Goal: Task Accomplishment & Management: Complete application form

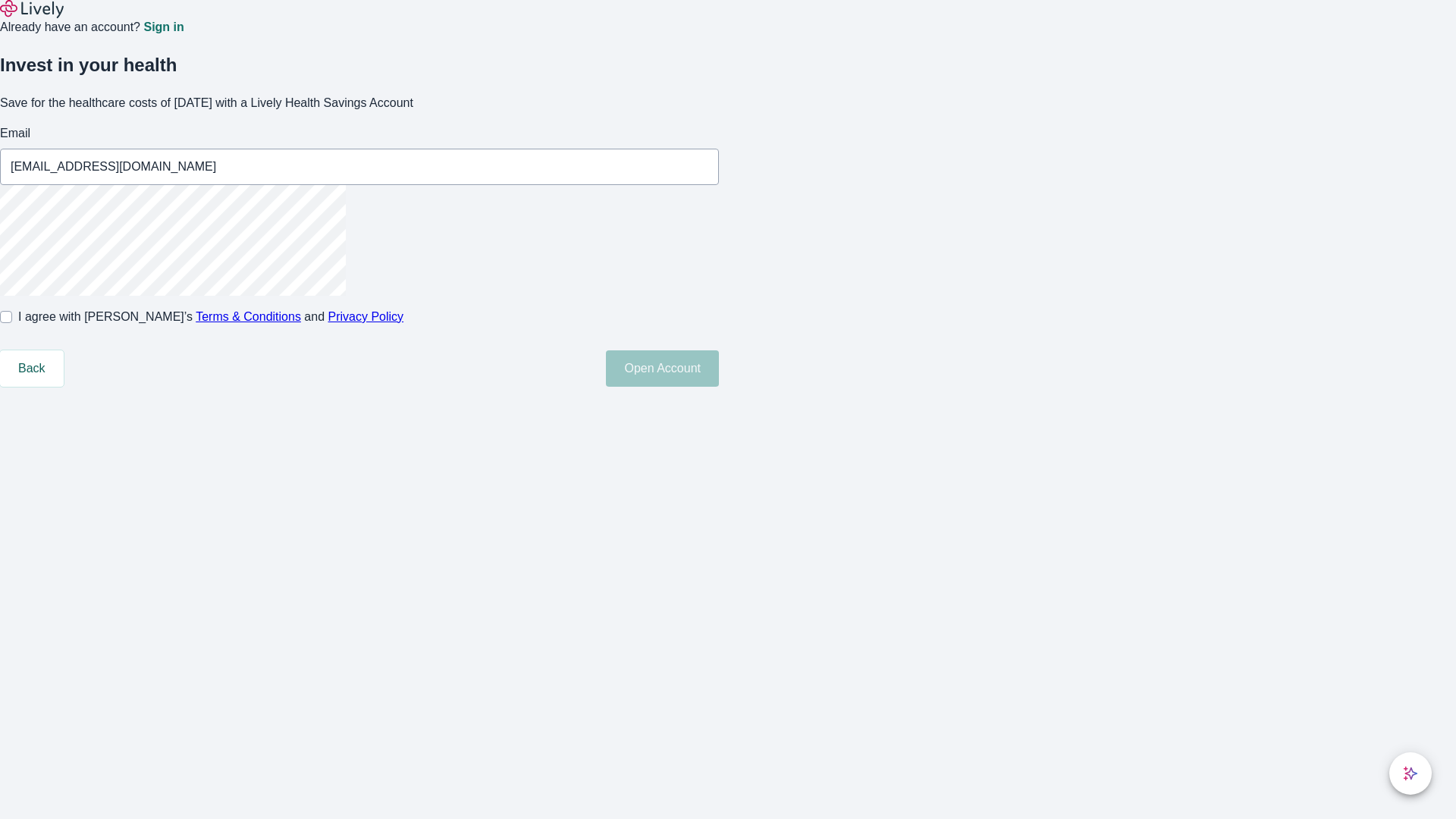
click at [13, 323] on input "I agree with Lively’s Terms & Conditions and Privacy Policy" at bounding box center [6, 317] width 13 height 13
checkbox input "true"
click at [719, 386] on button "Open Account" at bounding box center [662, 368] width 113 height 37
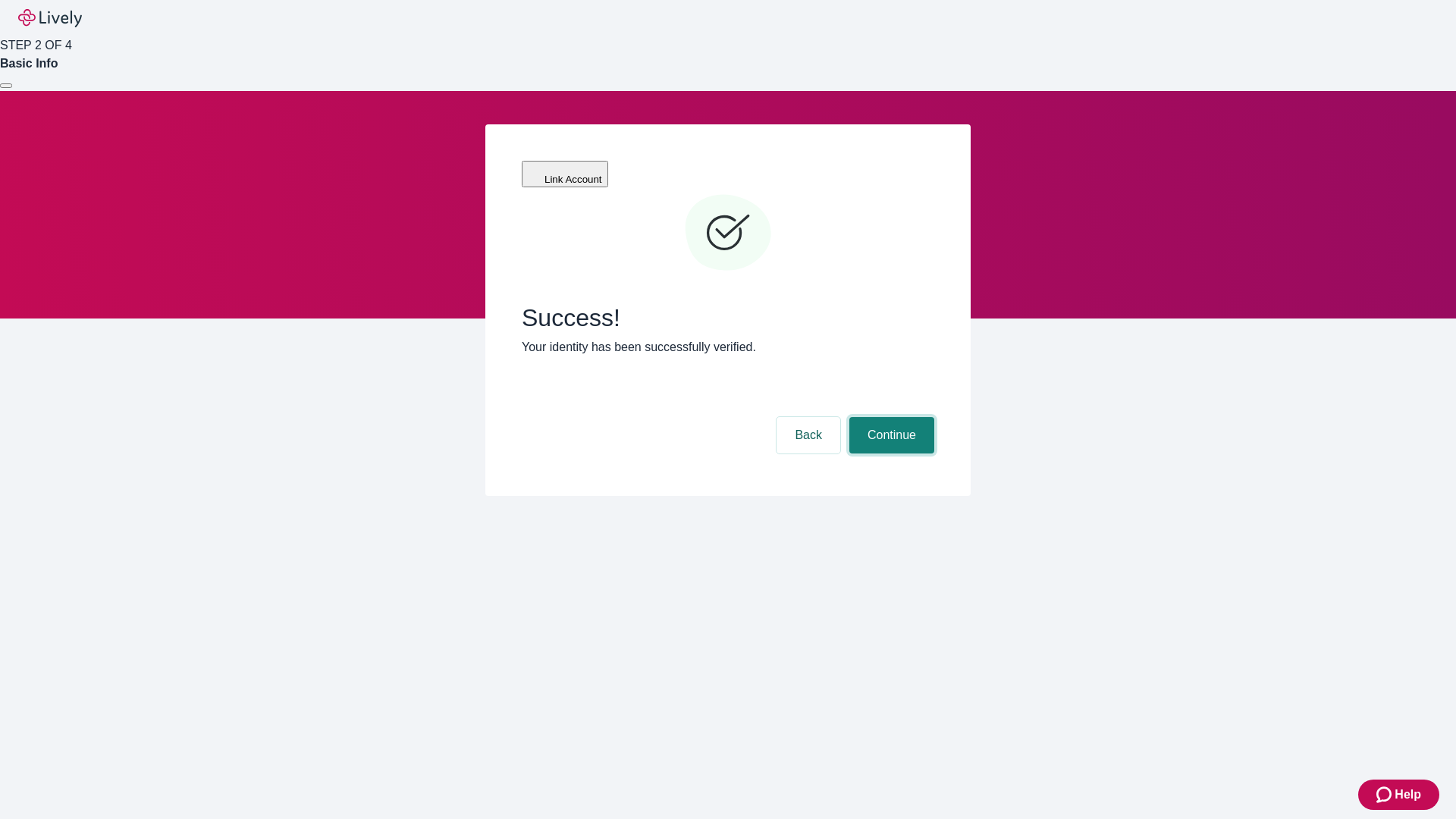
click at [890, 417] on button "Continue" at bounding box center [892, 435] width 85 height 37
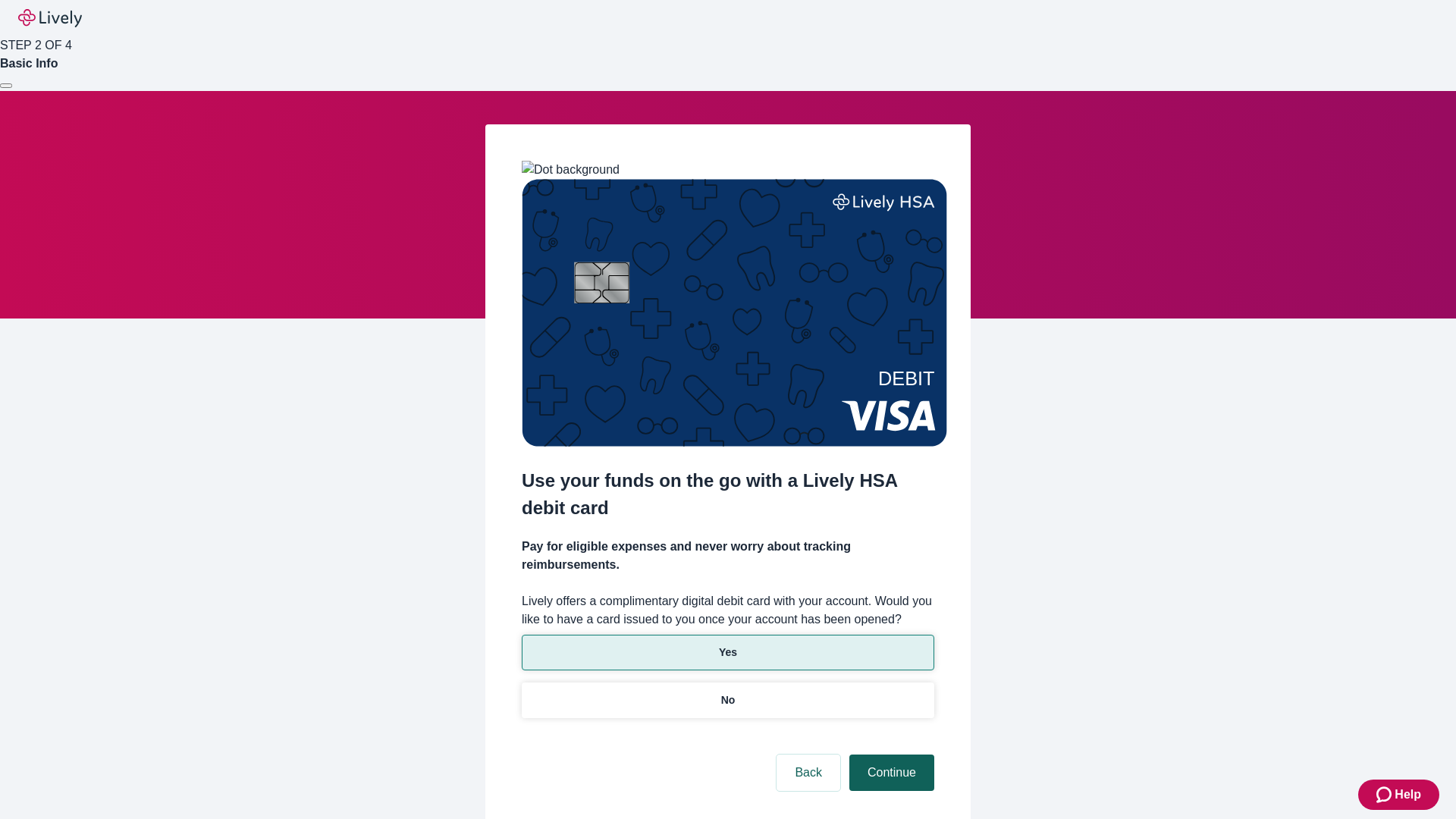
click at [727, 645] on p "Yes" at bounding box center [728, 653] width 18 height 16
click at [890, 755] on button "Continue" at bounding box center [892, 773] width 85 height 37
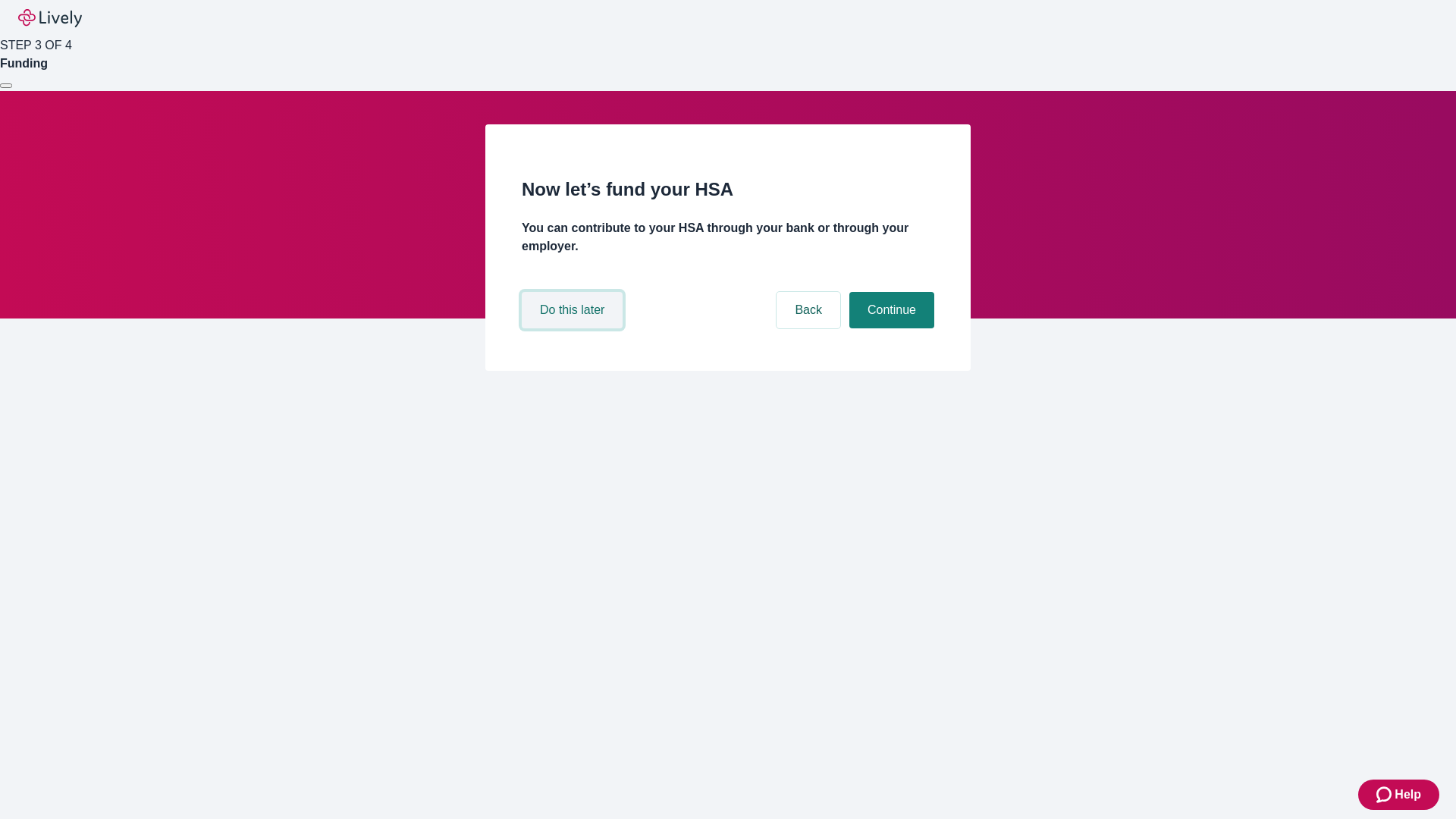
click at [574, 328] on button "Do this later" at bounding box center [571, 309] width 101 height 37
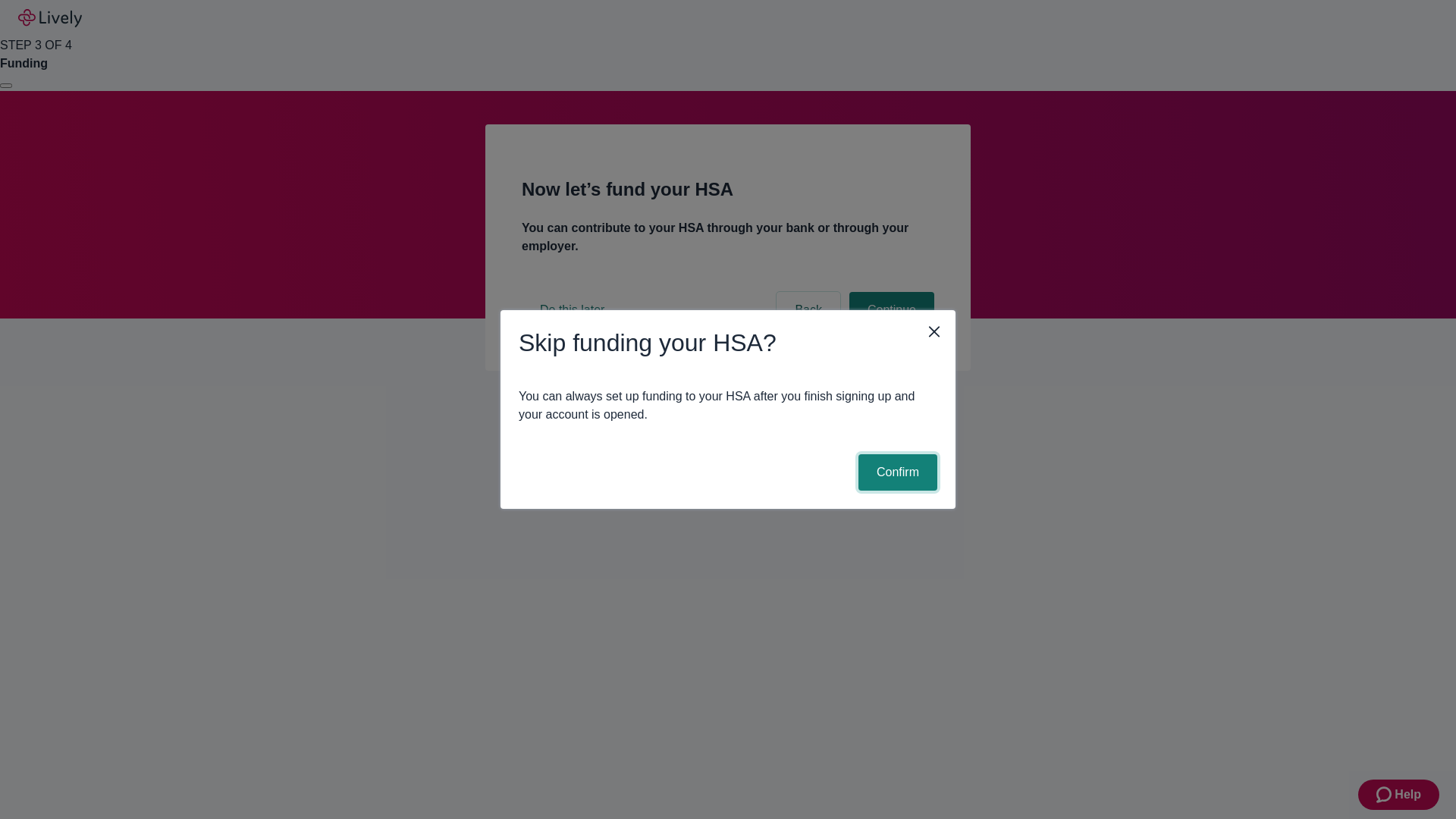
click at [895, 472] on button "Confirm" at bounding box center [898, 472] width 79 height 37
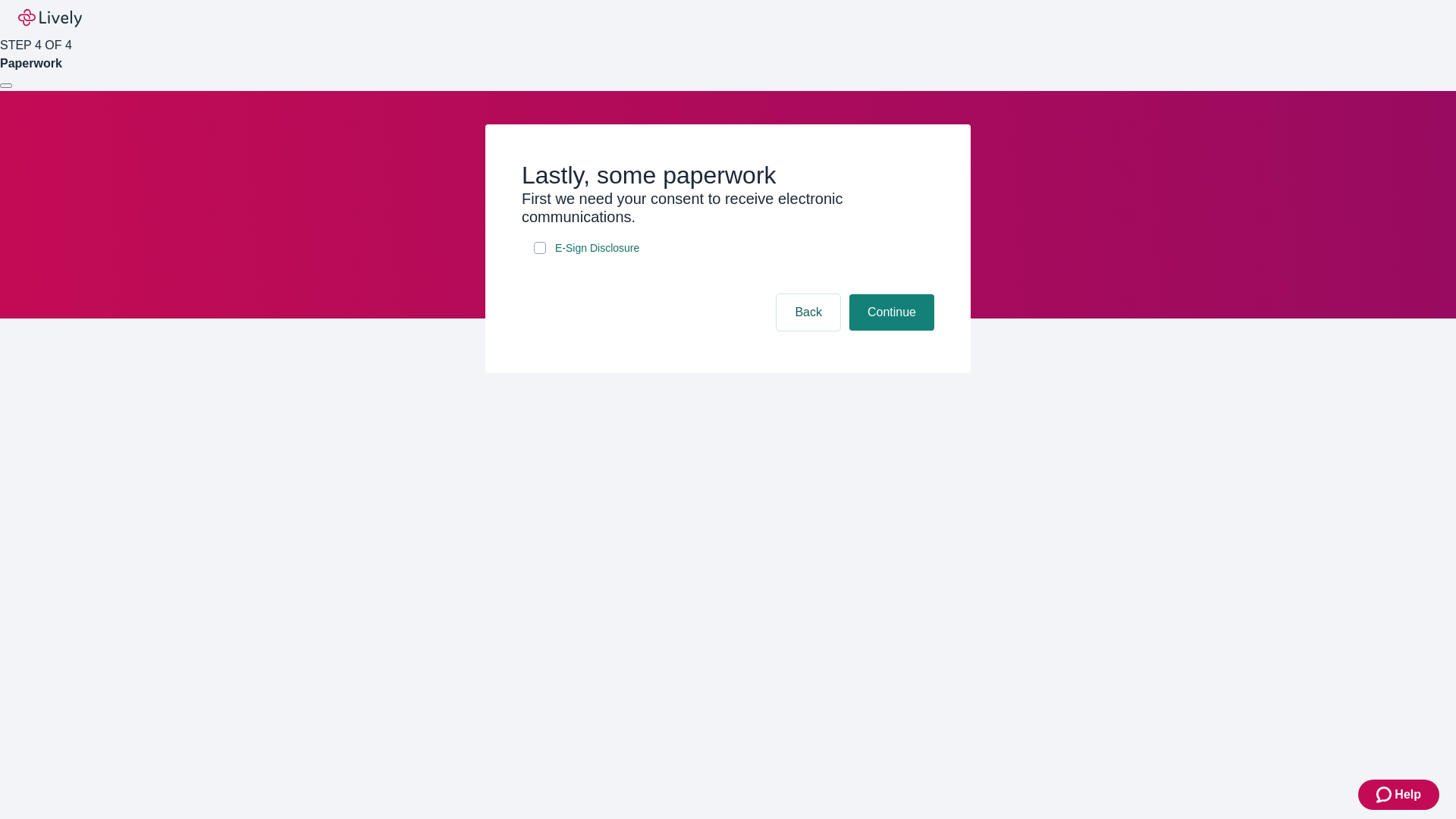
click at [540, 254] on input "E-Sign Disclosure" at bounding box center [540, 248] width 13 height 13
checkbox input "true"
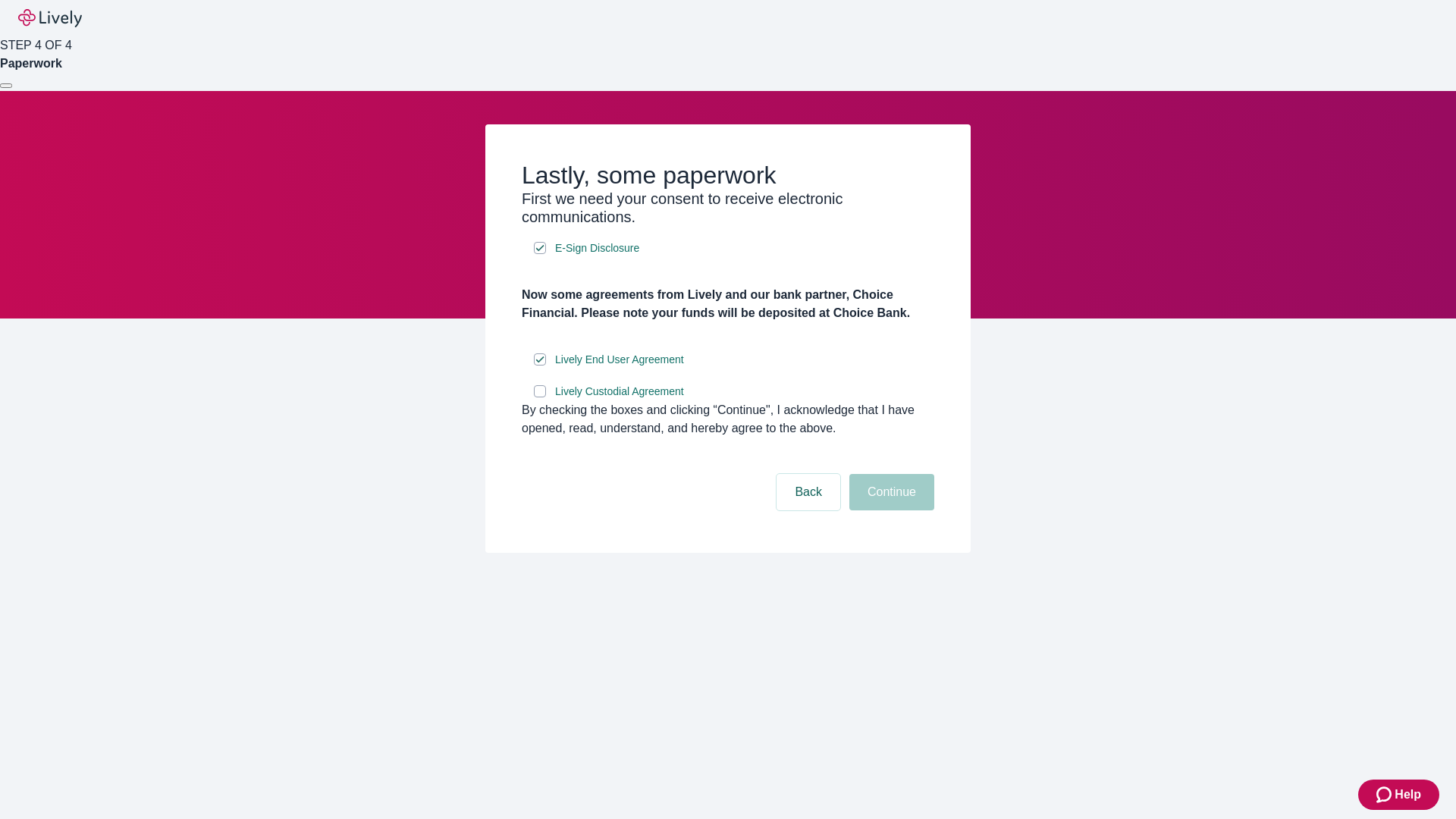
click at [540, 397] on input "Lively Custodial Agreement" at bounding box center [540, 392] width 13 height 13
checkbox input "true"
click at [890, 511] on button "Continue" at bounding box center [892, 492] width 85 height 37
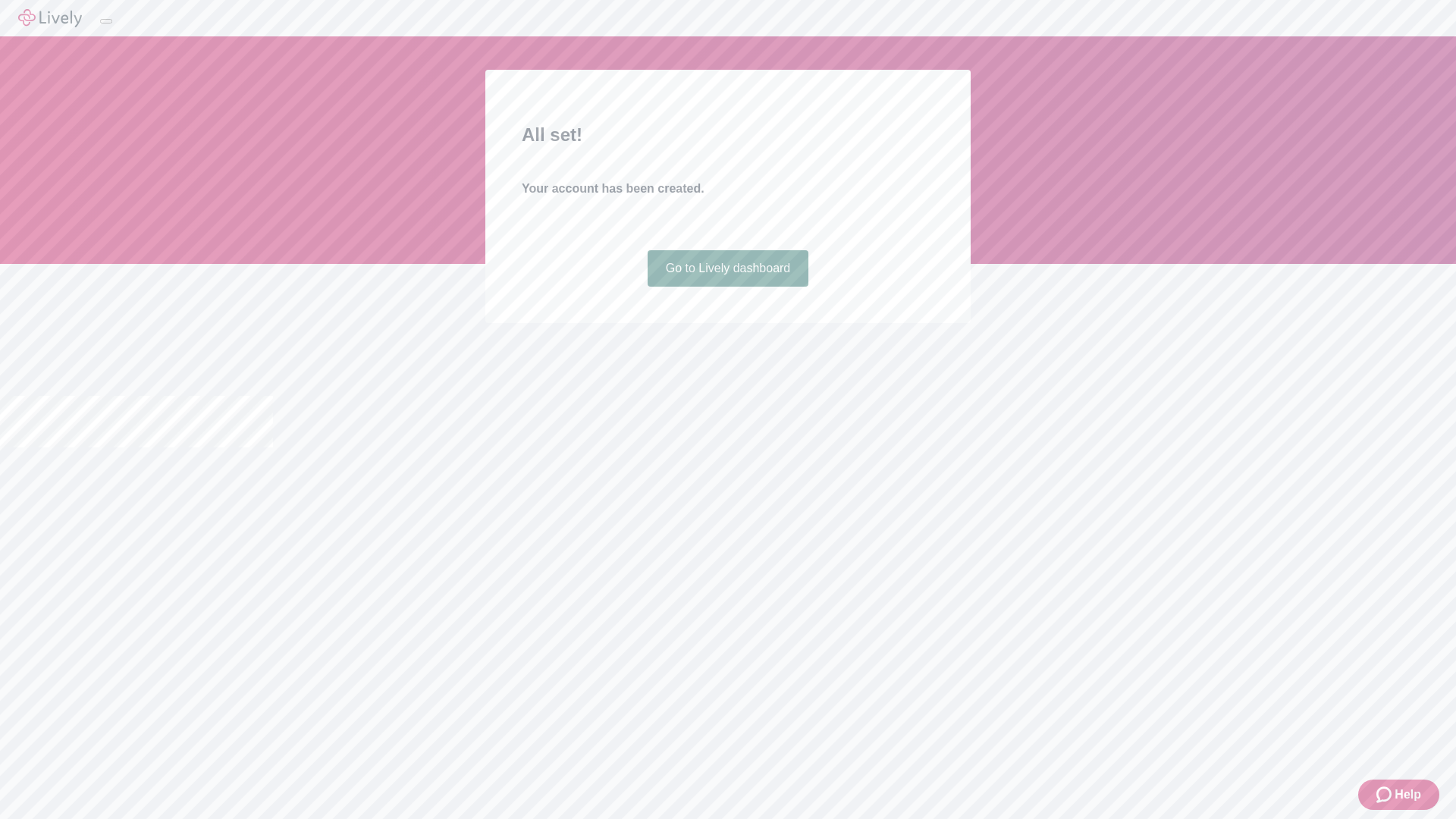
click at [727, 286] on link "Go to Lively dashboard" at bounding box center [728, 268] width 162 height 37
